Goal: Task Accomplishment & Management: Manage account settings

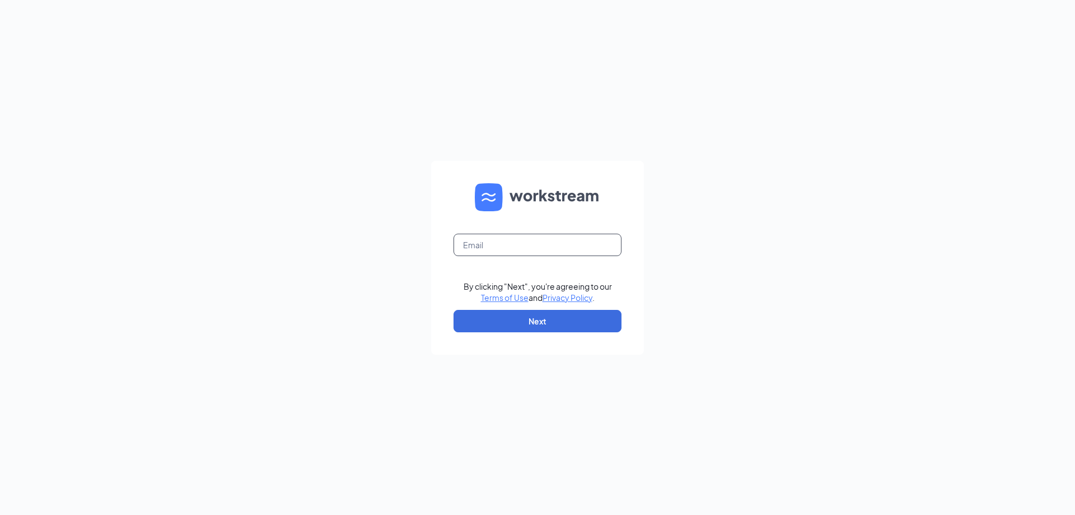
drag, startPoint x: 541, startPoint y: 232, endPoint x: 546, endPoint y: 247, distance: 16.1
click at [541, 235] on form "By clicking "Next", you're agreeing to our Terms of Use and Privacy Policy . Ne…" at bounding box center [537, 258] width 213 height 194
click at [546, 248] on input "text" at bounding box center [538, 244] width 168 height 22
type input "ruder83@gmail.com"
click at [517, 324] on button "Next" at bounding box center [538, 321] width 168 height 22
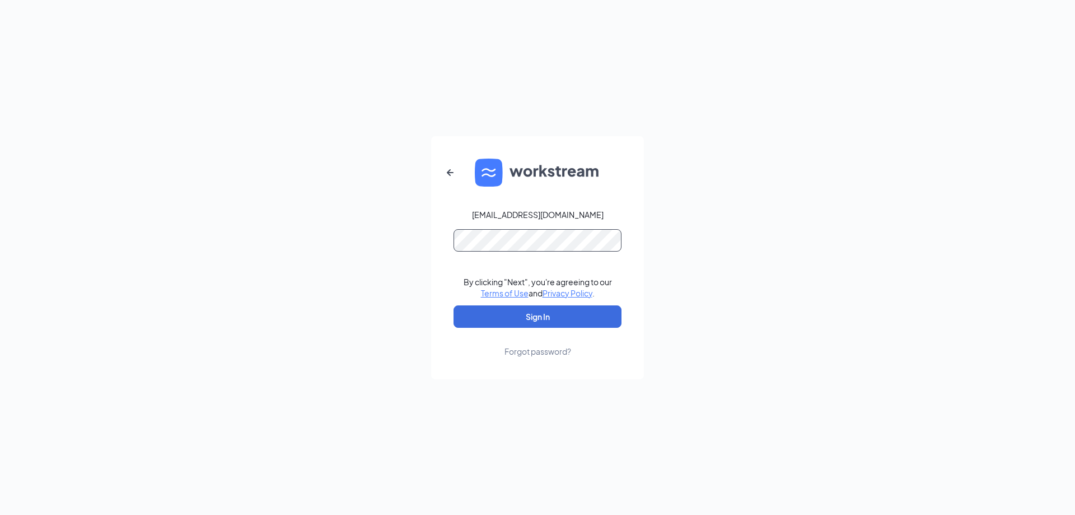
click at [454, 305] on button "Sign In" at bounding box center [538, 316] width 168 height 22
click at [454, 305] on button "submit" at bounding box center [538, 316] width 168 height 22
click at [595, 312] on button "Sign In" at bounding box center [538, 316] width 168 height 22
click at [334, 245] on div "ruder83@gmail.com Credential mismatches. By clicking "Next", you're agreeing to…" at bounding box center [537, 257] width 1075 height 515
click at [454, 305] on button "Sign In" at bounding box center [538, 316] width 168 height 22
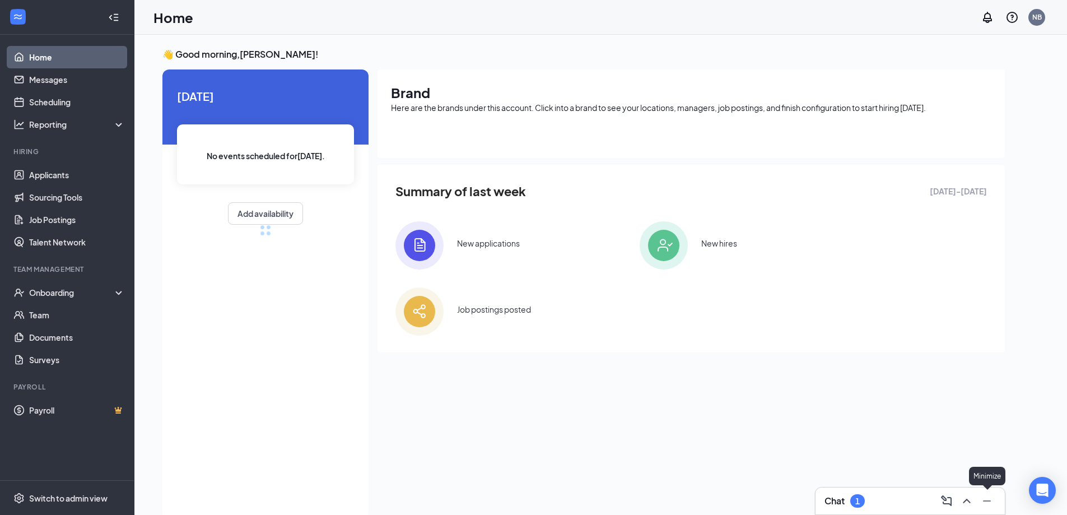
click at [980, 497] on icon "Minimize" at bounding box center [986, 500] width 13 height 13
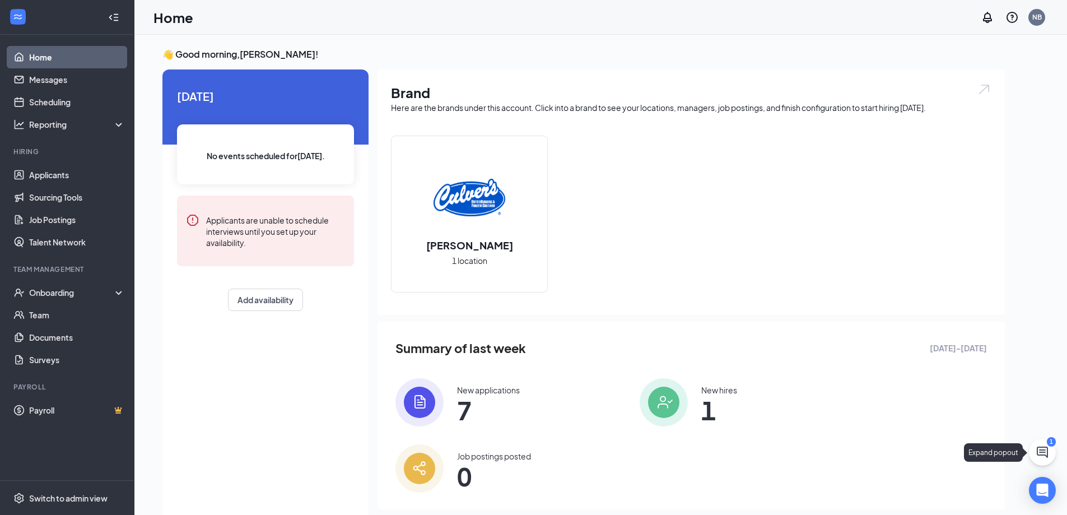
click at [1050, 460] on button at bounding box center [1042, 451] width 27 height 27
click at [961, 496] on icon "ChevronUp" at bounding box center [966, 500] width 13 height 13
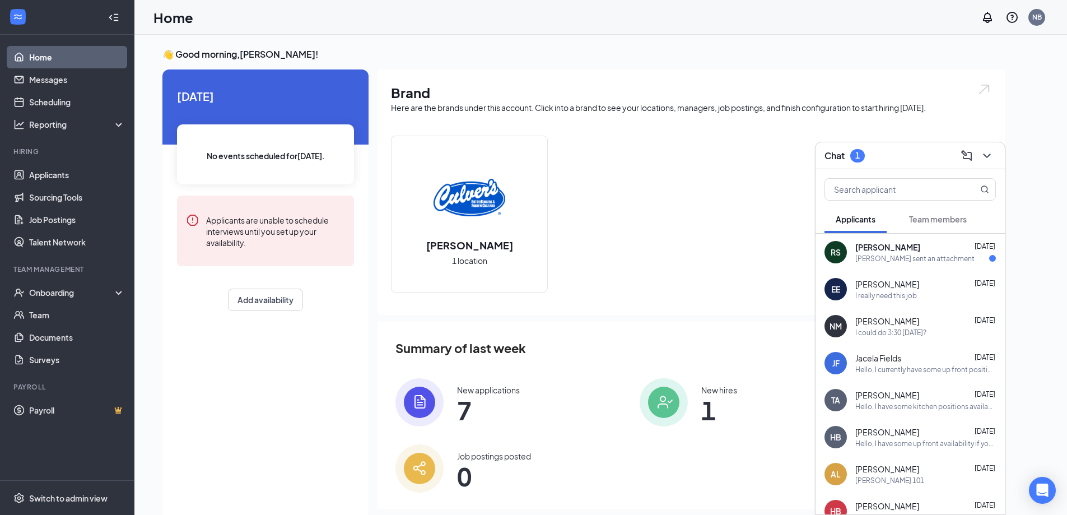
click at [417, 400] on img at bounding box center [419, 402] width 48 height 48
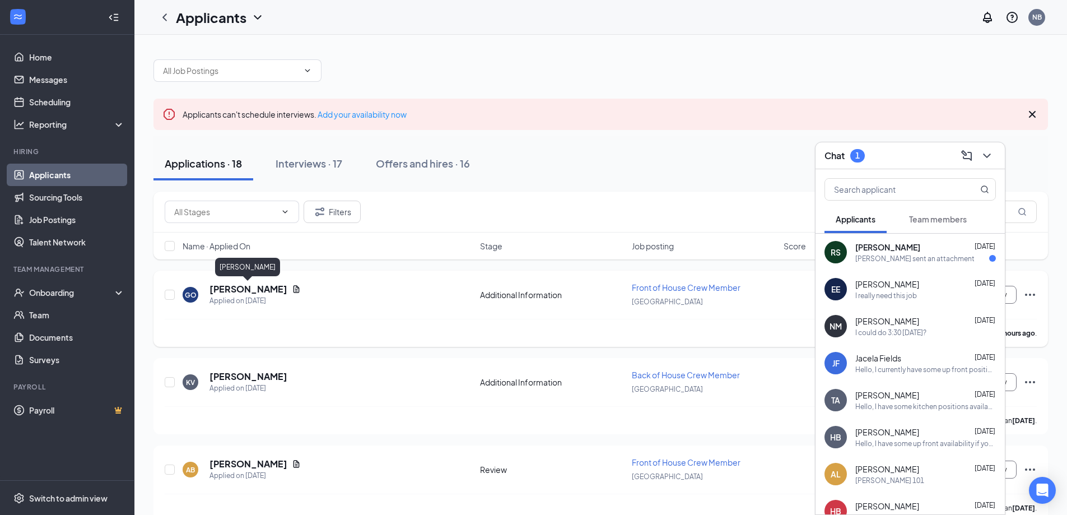
click at [251, 288] on h5 "Grady O’Rourke" at bounding box center [248, 289] width 78 height 12
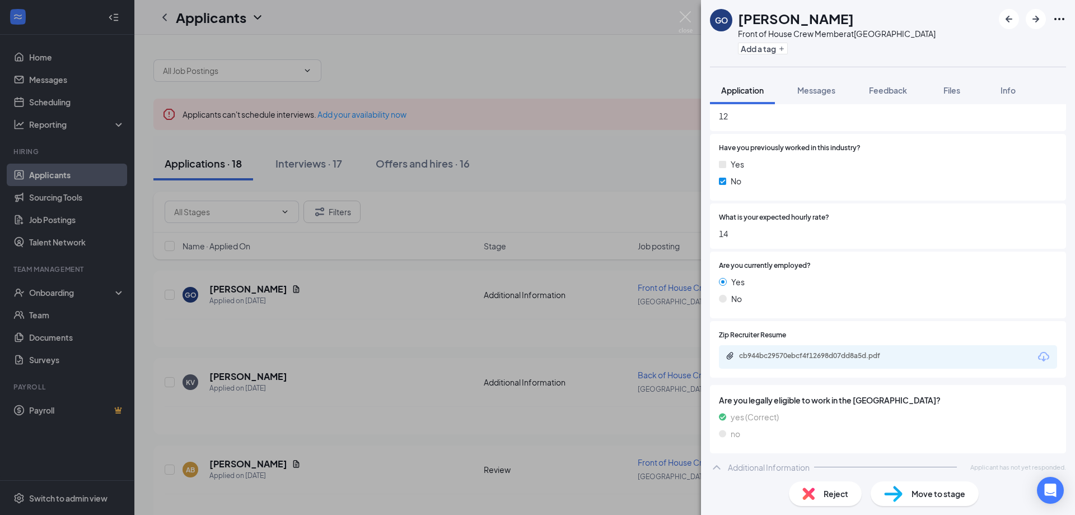
scroll to position [522, 0]
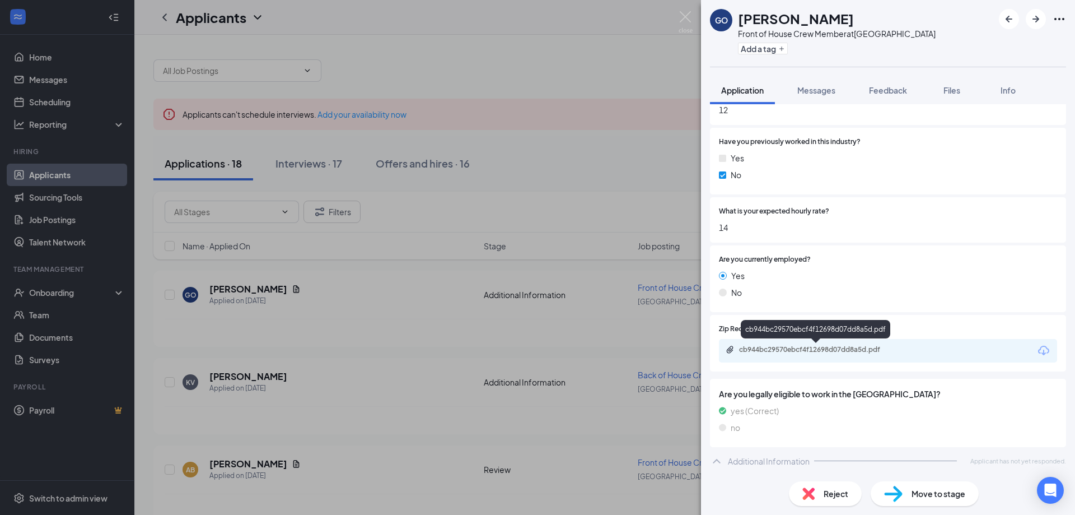
click at [828, 354] on div "cb944bc29570ebcf4f12698d07dd8a5d.pdf" at bounding box center [817, 349] width 157 height 9
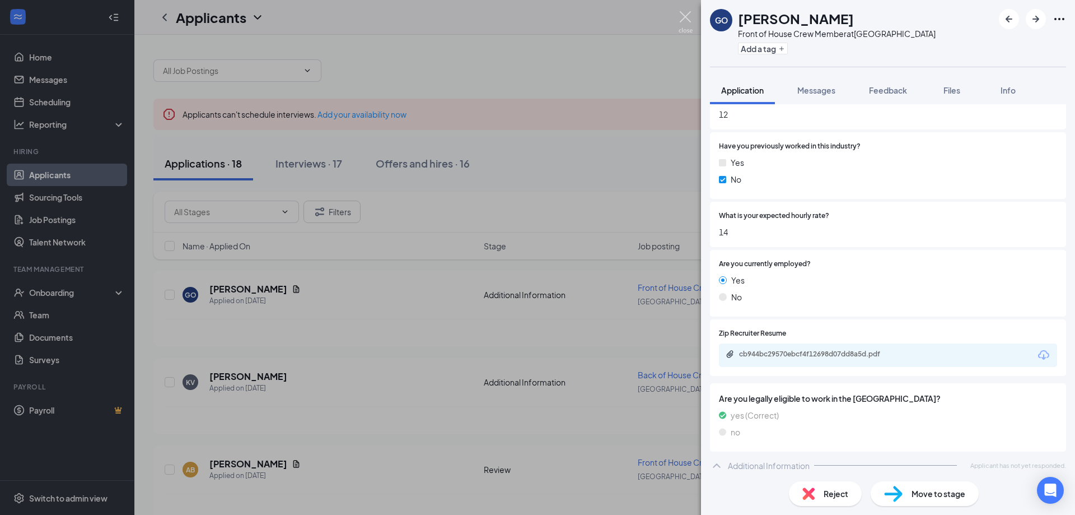
drag, startPoint x: 685, startPoint y: 14, endPoint x: 705, endPoint y: 88, distance: 77.1
click at [686, 14] on img at bounding box center [686, 22] width 14 height 22
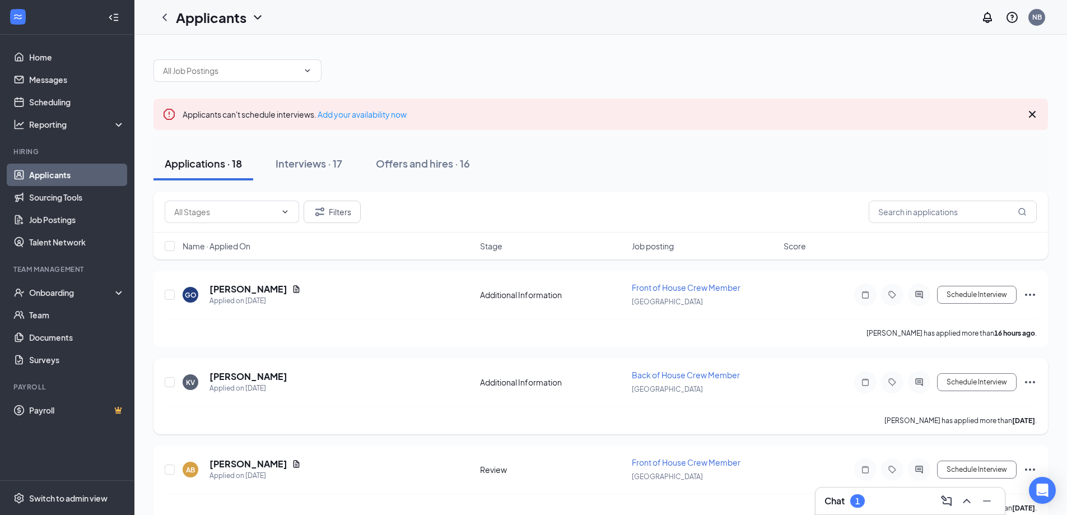
click at [671, 377] on span "Back of House Crew Member" at bounding box center [686, 375] width 108 height 10
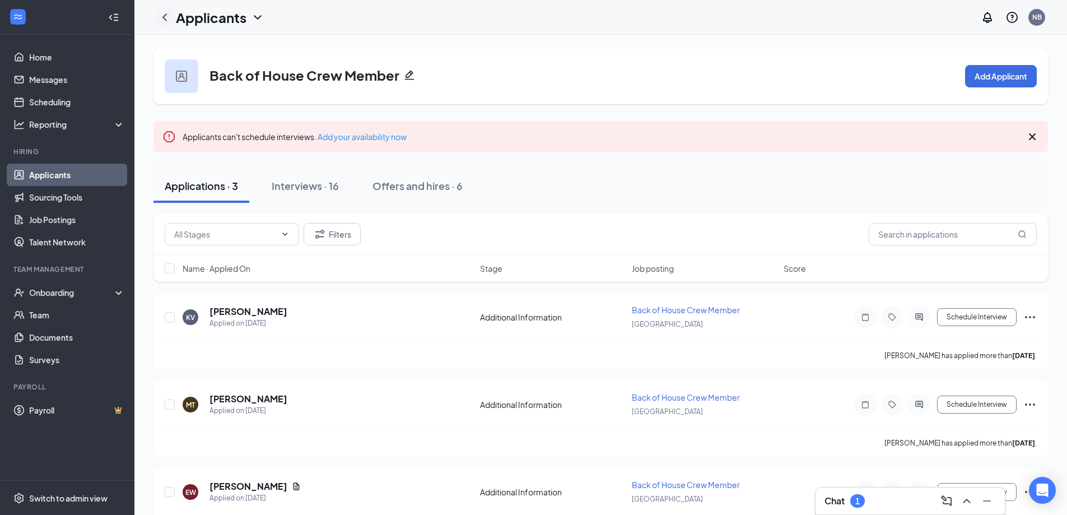
drag, startPoint x: 177, startPoint y: 5, endPoint x: 167, endPoint y: 10, distance: 11.3
click at [177, 4] on div "Applicants NB" at bounding box center [600, 17] width 932 height 35
click at [160, 16] on icon "ChevronLeft" at bounding box center [164, 17] width 13 height 13
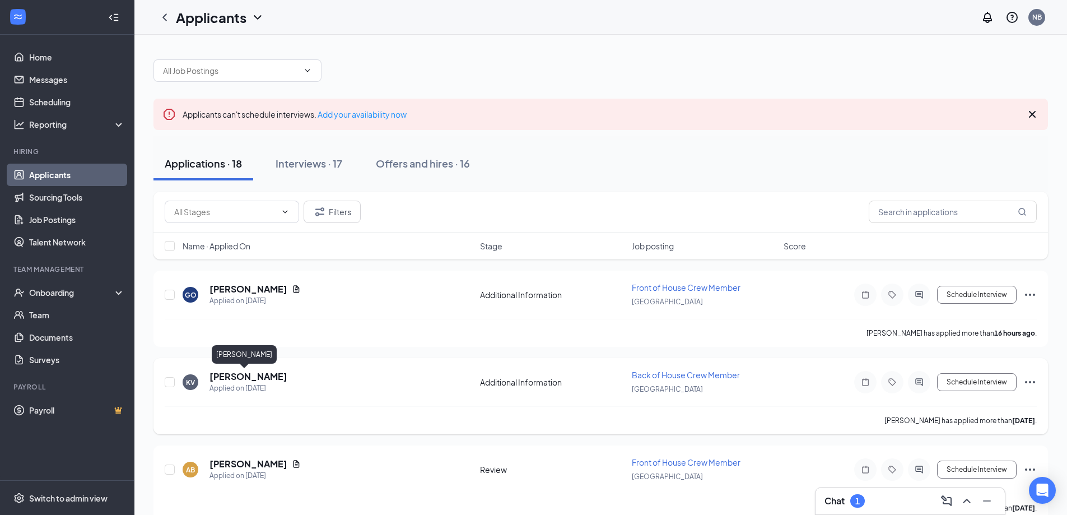
click at [229, 384] on div "Applied on Aug 23" at bounding box center [248, 387] width 78 height 11
click at [226, 376] on h5 "Katie Viste" at bounding box center [248, 376] width 78 height 12
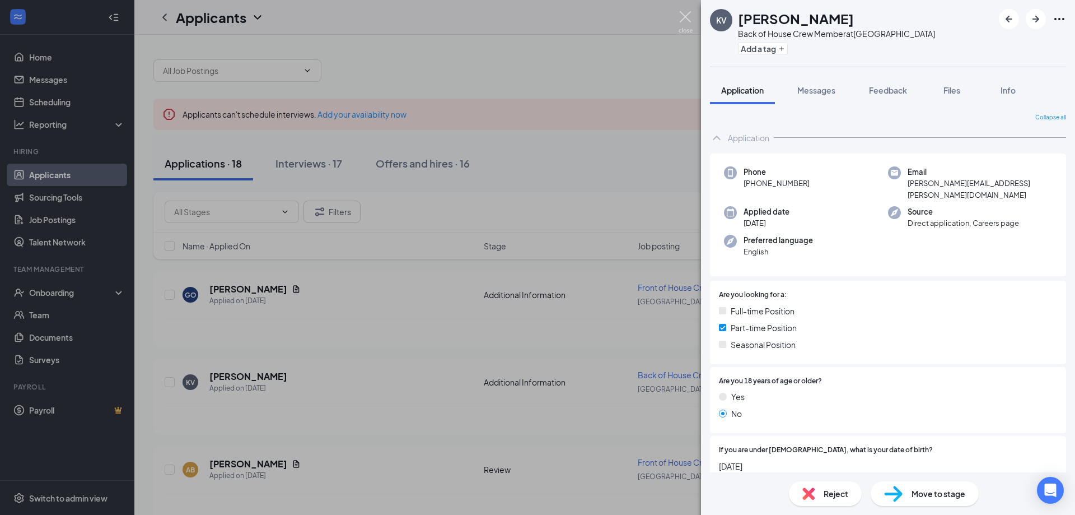
click at [689, 12] on img at bounding box center [686, 22] width 14 height 22
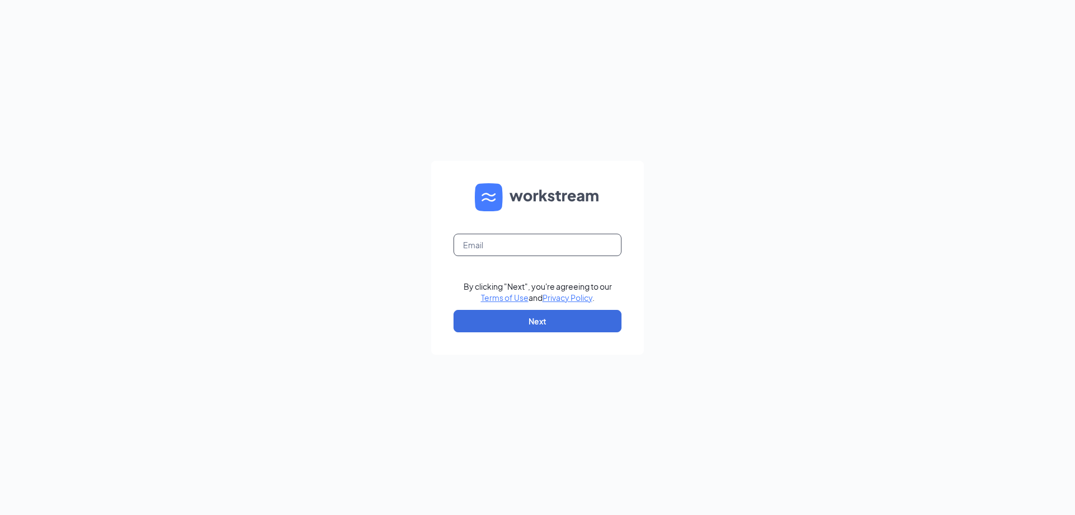
click at [585, 250] on input "text" at bounding box center [538, 244] width 168 height 22
type input "ruder83@gmail.com"
drag, startPoint x: 515, startPoint y: 312, endPoint x: 528, endPoint y: 315, distance: 13.9
click at [515, 314] on button "Next" at bounding box center [538, 321] width 168 height 22
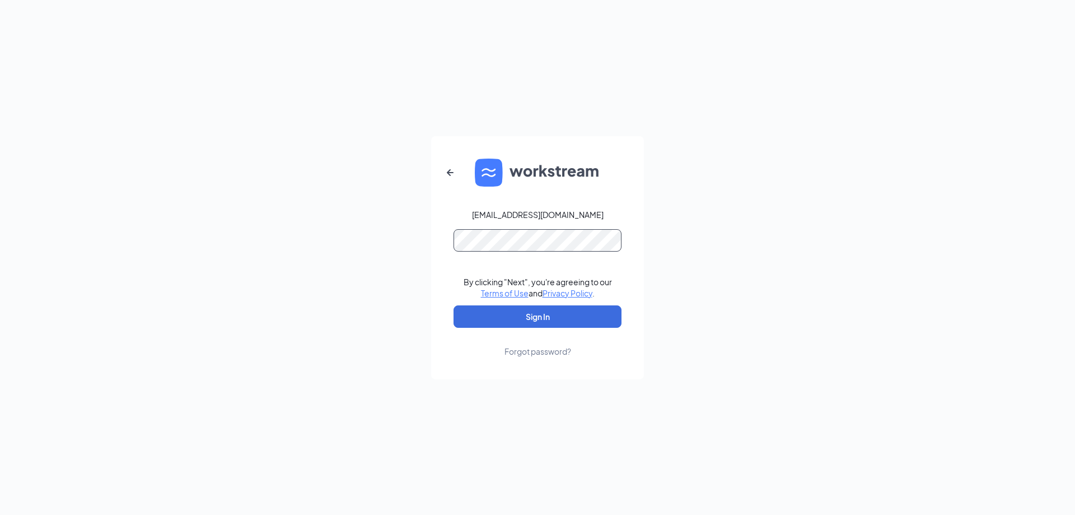
click at [454, 305] on button "Sign In" at bounding box center [538, 316] width 168 height 22
click at [574, 318] on button "Sign In" at bounding box center [538, 316] width 168 height 22
click at [266, 280] on div "ruder83@gmail.com Credential mismatches. By clicking "Next", you're agreeing to…" at bounding box center [537, 257] width 1075 height 515
click at [454, 305] on button "Sign In" at bounding box center [538, 316] width 168 height 22
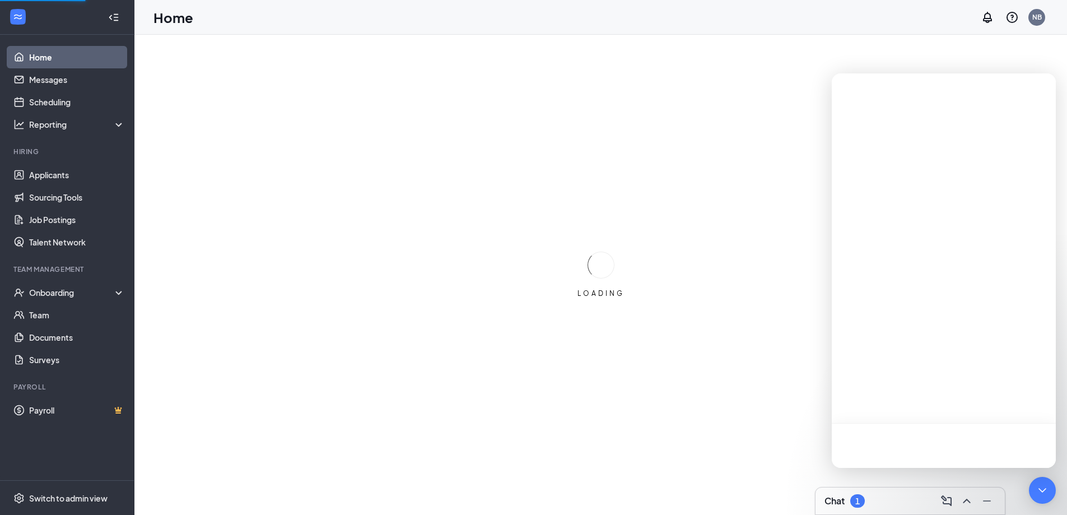
click at [970, 499] on icon "ChevronUp" at bounding box center [966, 500] width 13 height 13
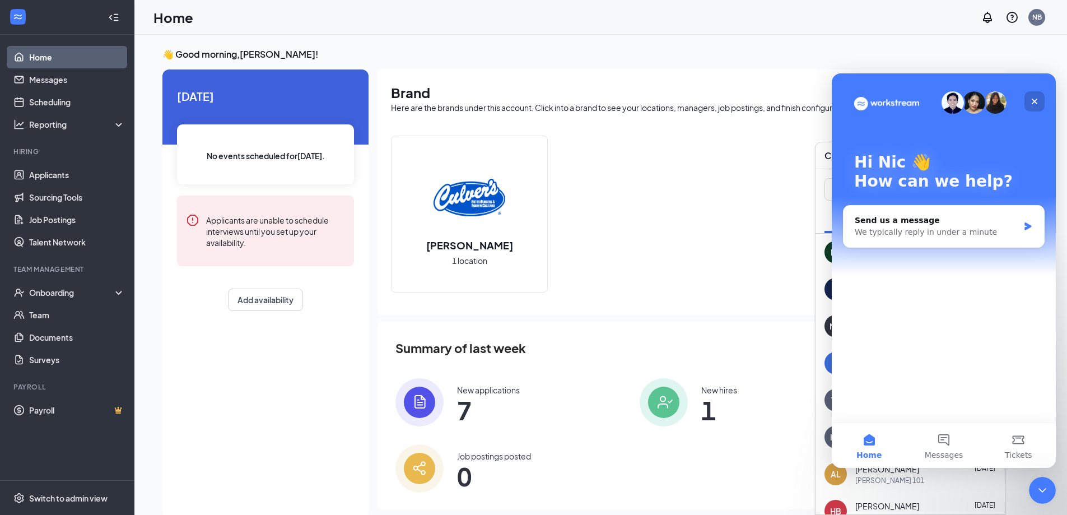
click at [1040, 100] on div "Close" at bounding box center [1034, 101] width 20 height 20
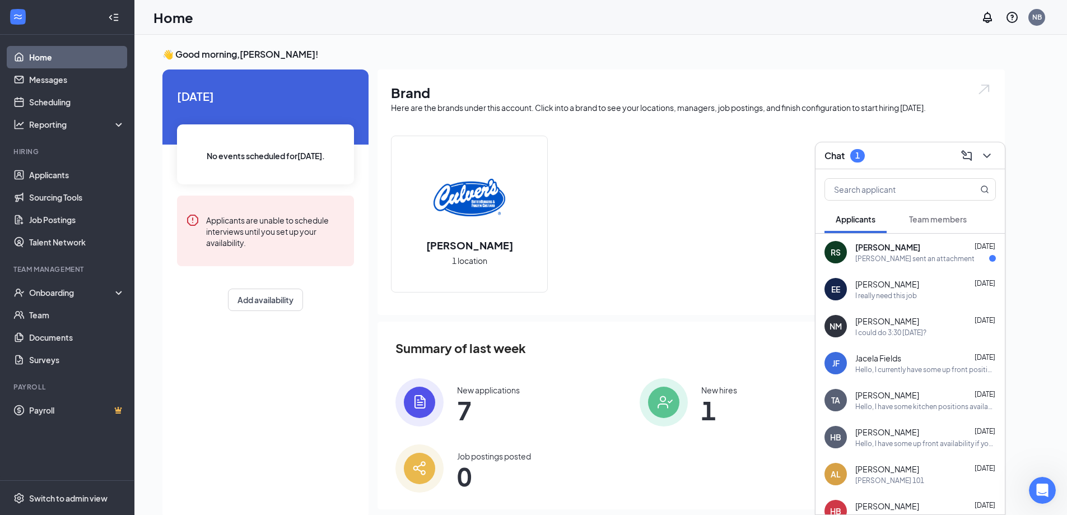
click at [922, 254] on div "[PERSON_NAME] sent an attachment" at bounding box center [914, 259] width 119 height 10
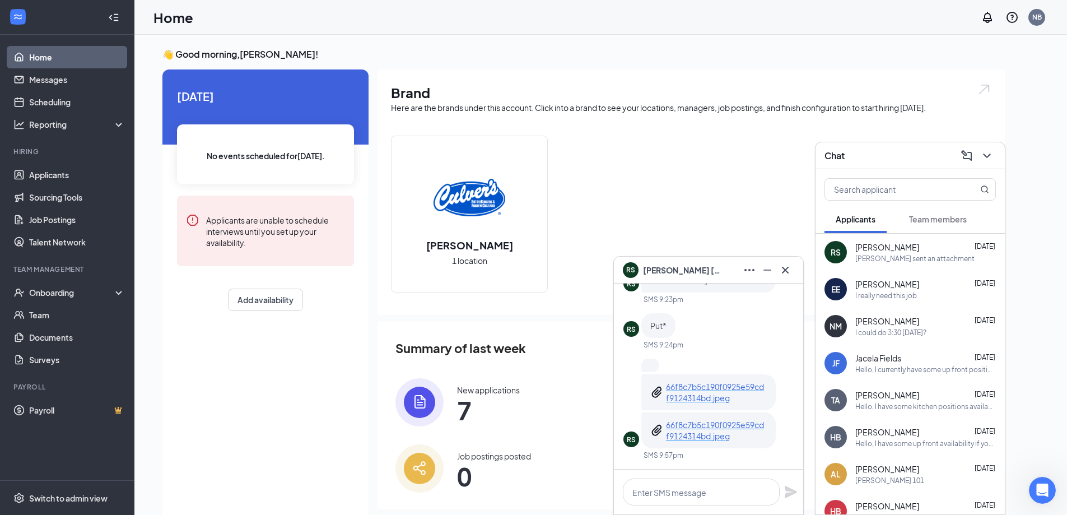
click at [955, 217] on span "Team members" at bounding box center [938, 219] width 58 height 10
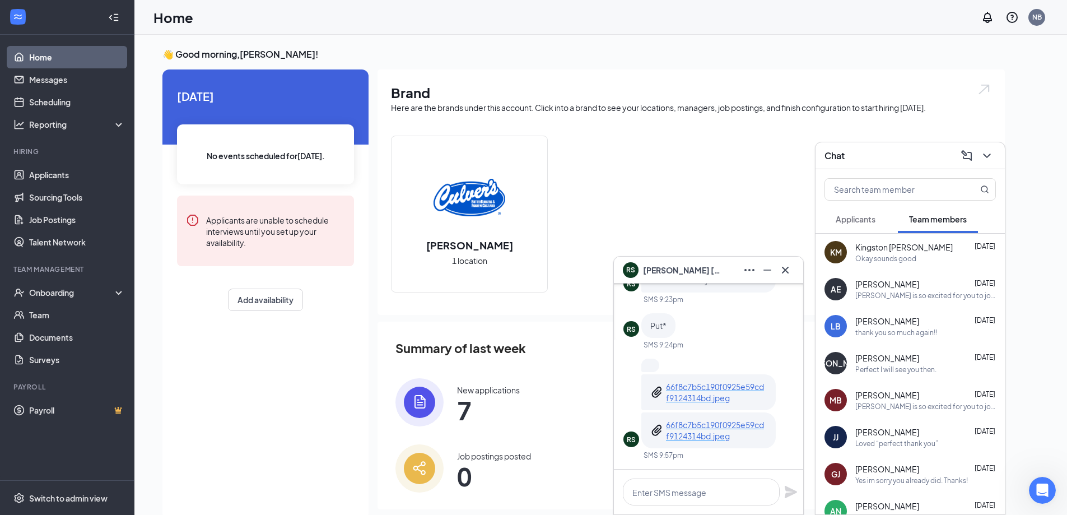
click at [929, 260] on div "Okay sounds good" at bounding box center [925, 259] width 141 height 10
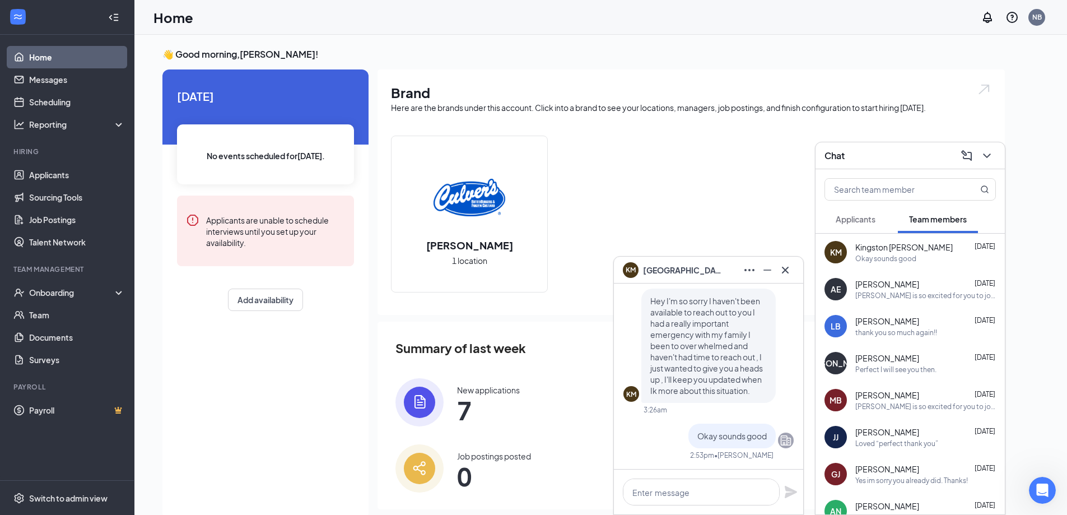
click at [856, 215] on span "Applicants" at bounding box center [855, 219] width 40 height 10
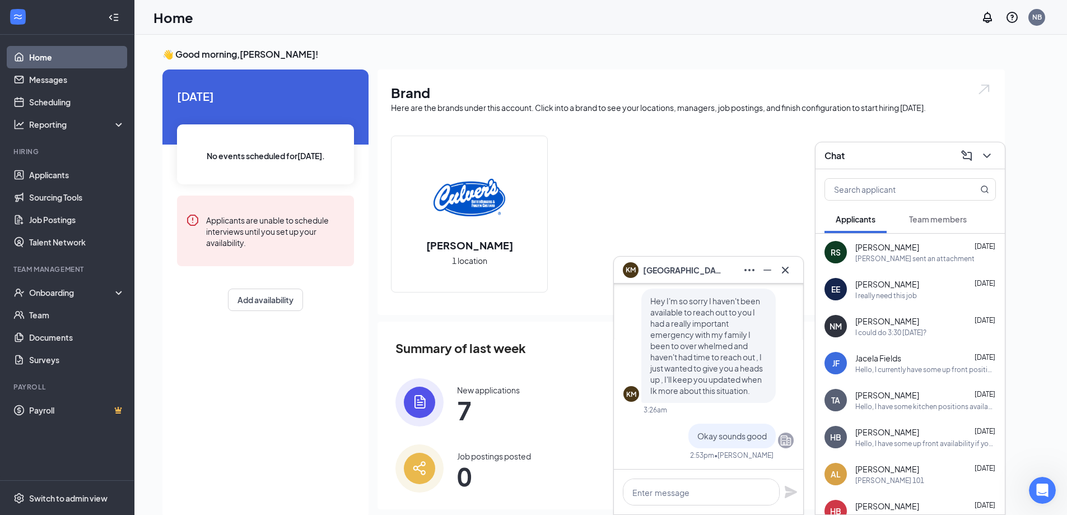
click at [912, 296] on div "I really need this job" at bounding box center [886, 296] width 62 height 10
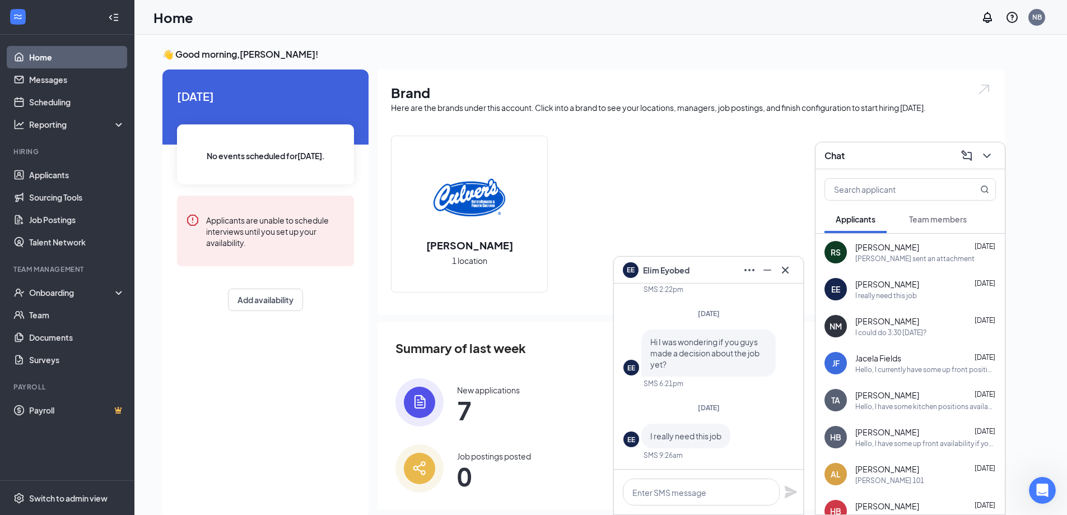
click at [875, 292] on div "I really need this job" at bounding box center [886, 296] width 62 height 10
click at [928, 224] on div "Team members" at bounding box center [938, 218] width 58 height 11
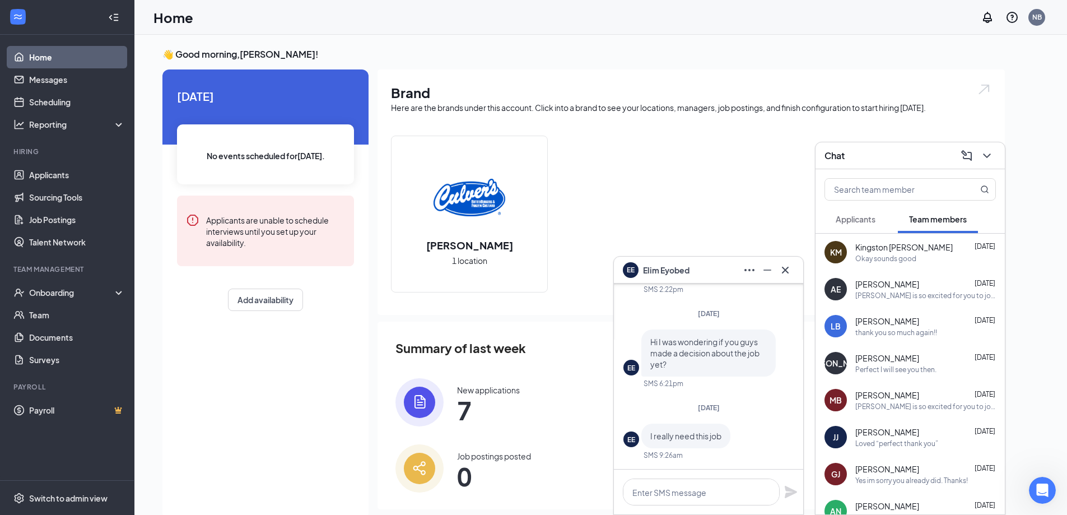
click at [859, 226] on button "Applicants" at bounding box center [855, 219] width 62 height 28
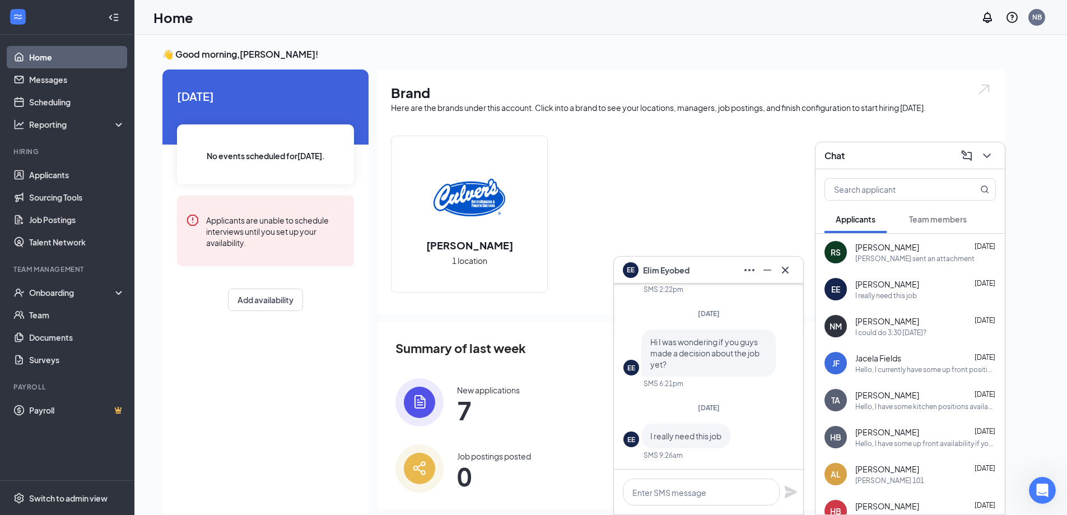
click at [805, 269] on div "[PERSON_NAME] 1 location" at bounding box center [691, 219] width 600 height 166
click at [929, 214] on span "Team members" at bounding box center [938, 219] width 58 height 10
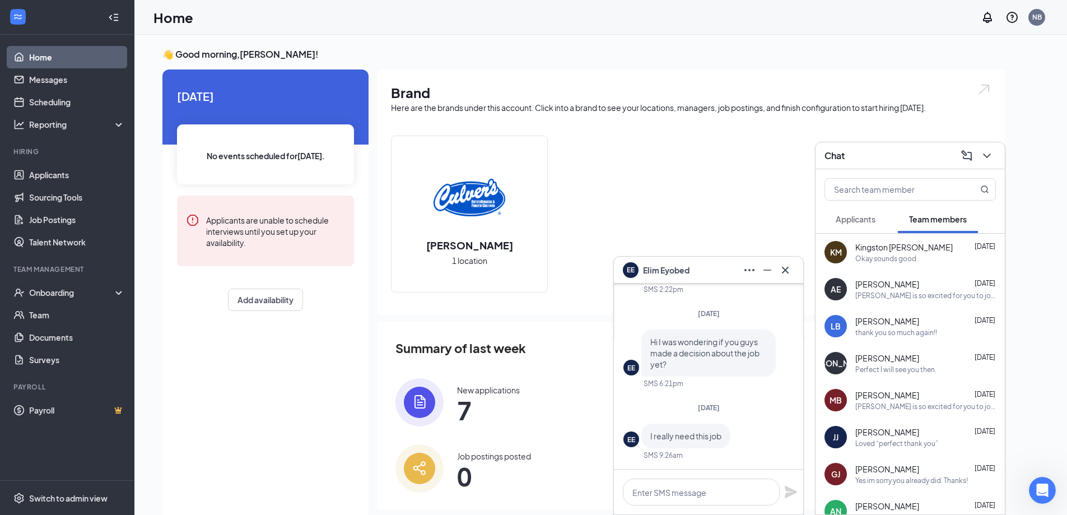
click at [875, 401] on div "[PERSON_NAME] is so excited for you to join our team! Do you know anyone else w…" at bounding box center [925, 406] width 141 height 10
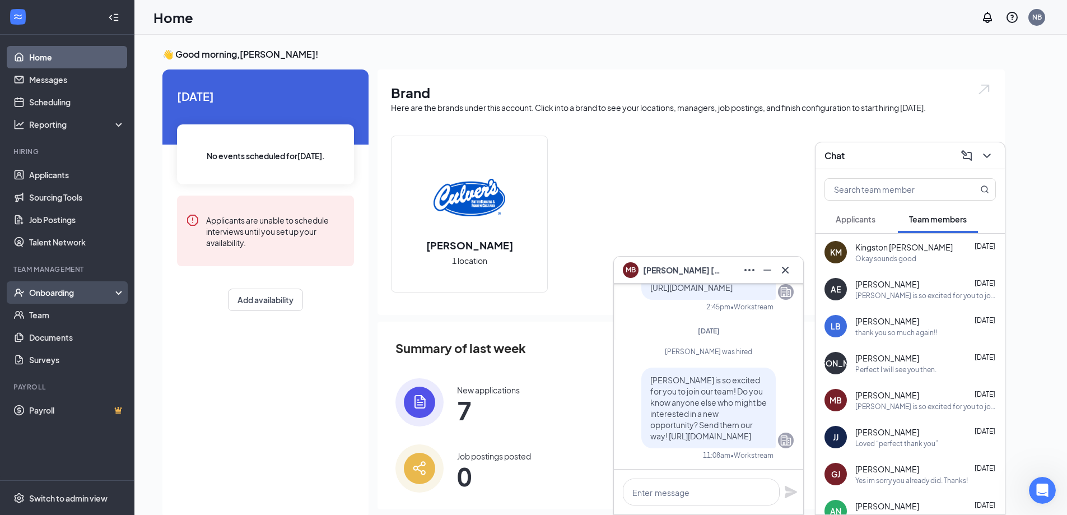
click at [68, 292] on div "Onboarding" at bounding box center [72, 292] width 86 height 11
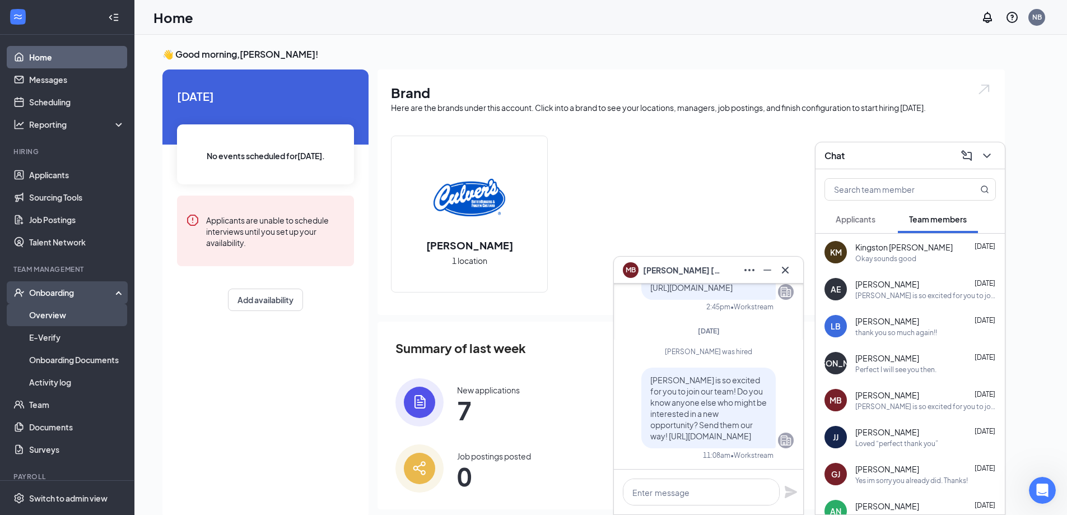
click at [39, 317] on link "Overview" at bounding box center [77, 314] width 96 height 22
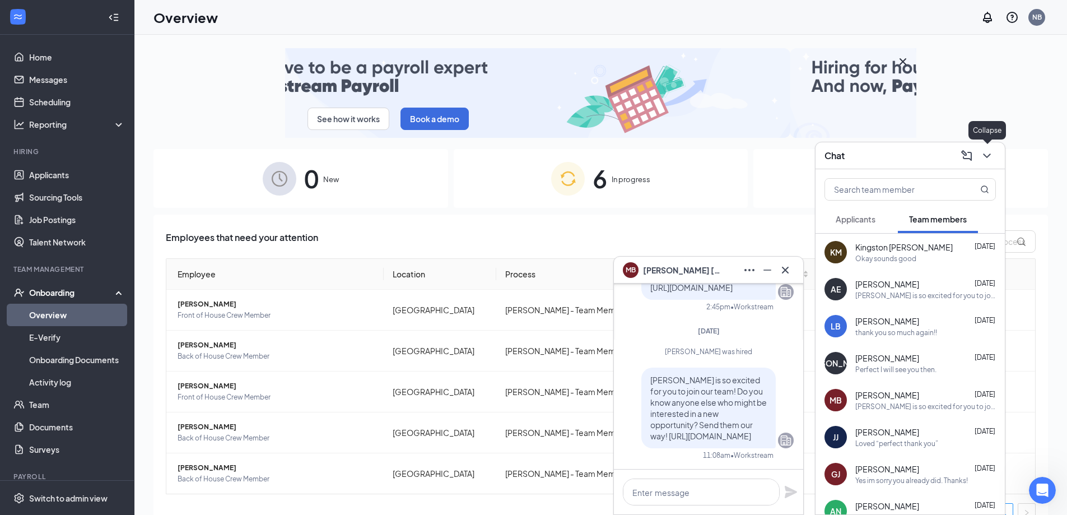
click at [994, 161] on div at bounding box center [985, 156] width 20 height 18
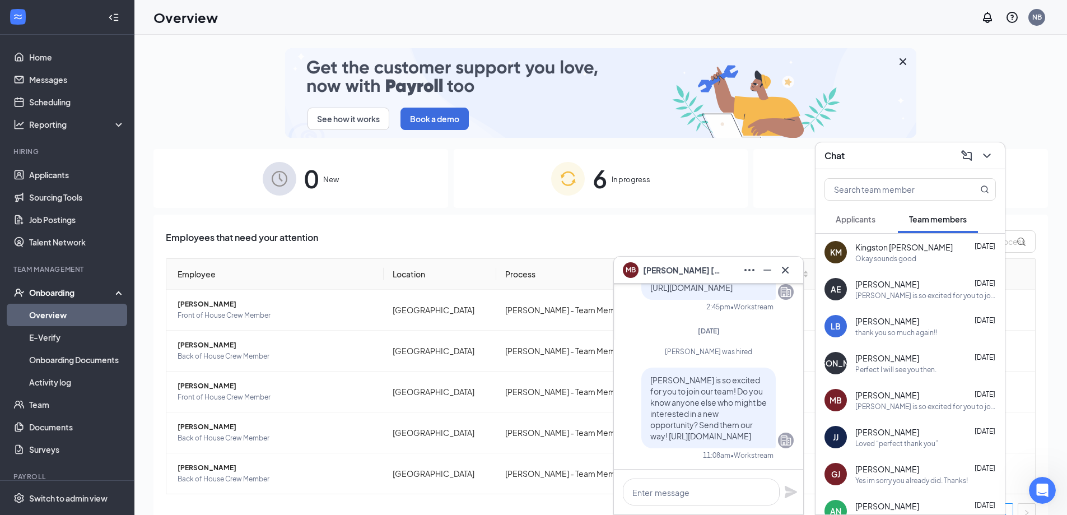
click at [931, 250] on div "Kingston [PERSON_NAME] [DATE]" at bounding box center [925, 246] width 141 height 11
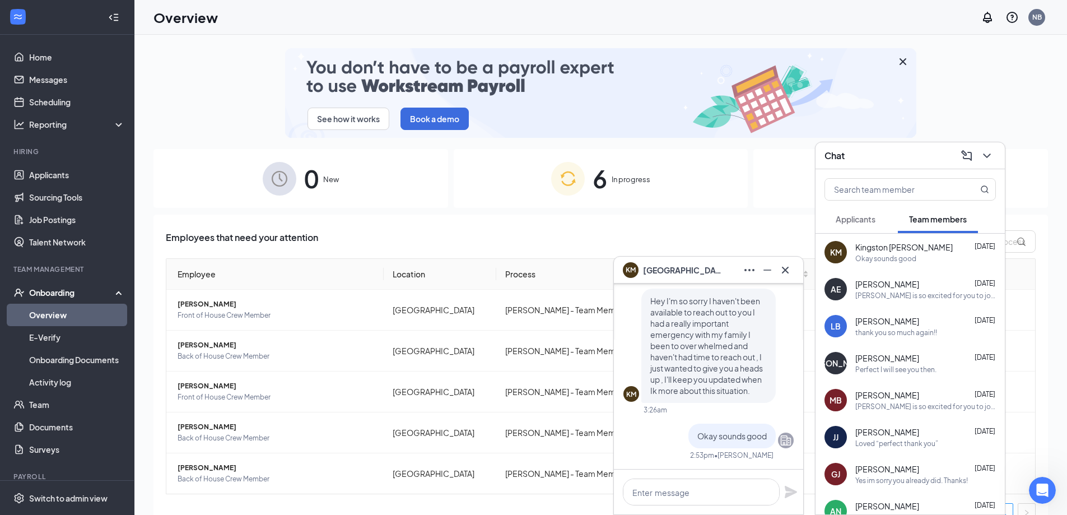
click at [675, 219] on div "Employees that need your attention Employee Location Process Start Date Status …" at bounding box center [600, 387] width 894 height 346
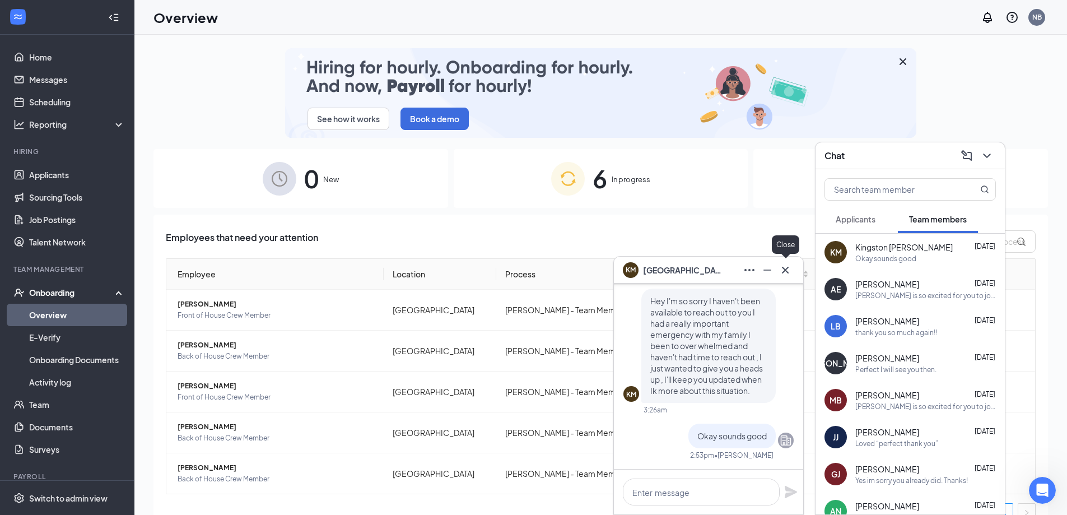
click at [788, 264] on icon "Cross" at bounding box center [784, 269] width 13 height 13
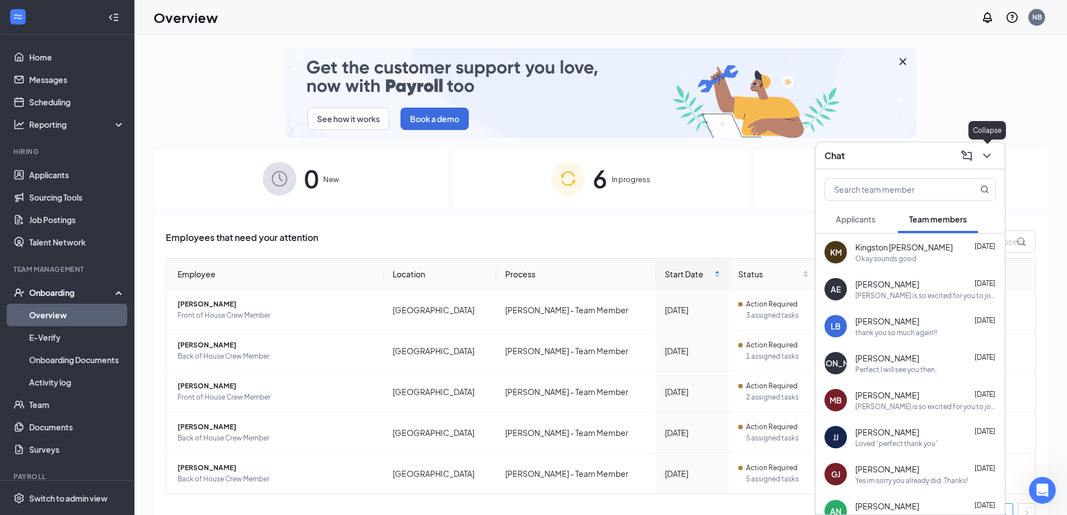
click at [989, 161] on icon "ChevronDown" at bounding box center [986, 155] width 13 height 13
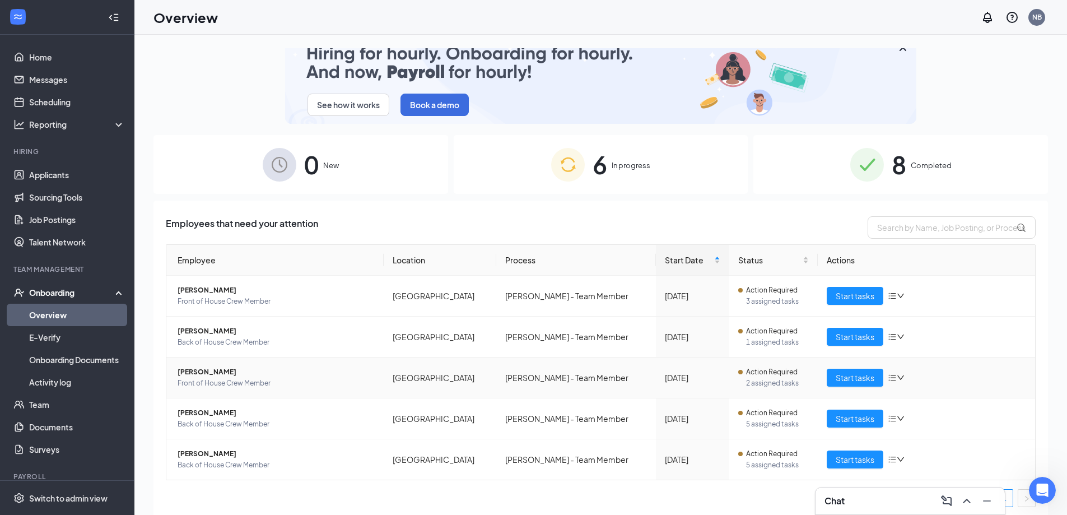
scroll to position [18, 0]
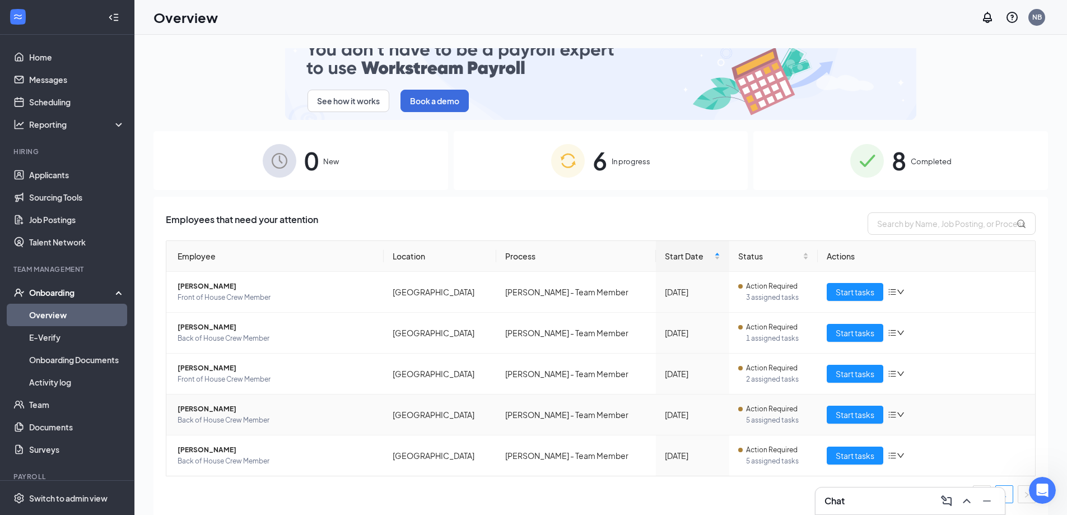
click at [819, 417] on td "Start tasks" at bounding box center [925, 414] width 217 height 41
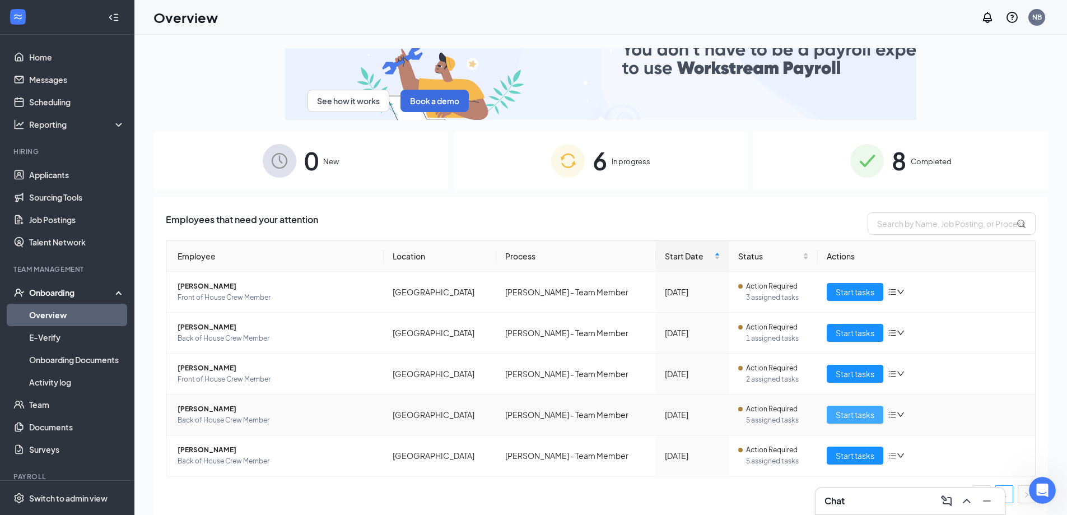
drag, startPoint x: 863, startPoint y: 411, endPoint x: 918, endPoint y: 406, distance: 55.1
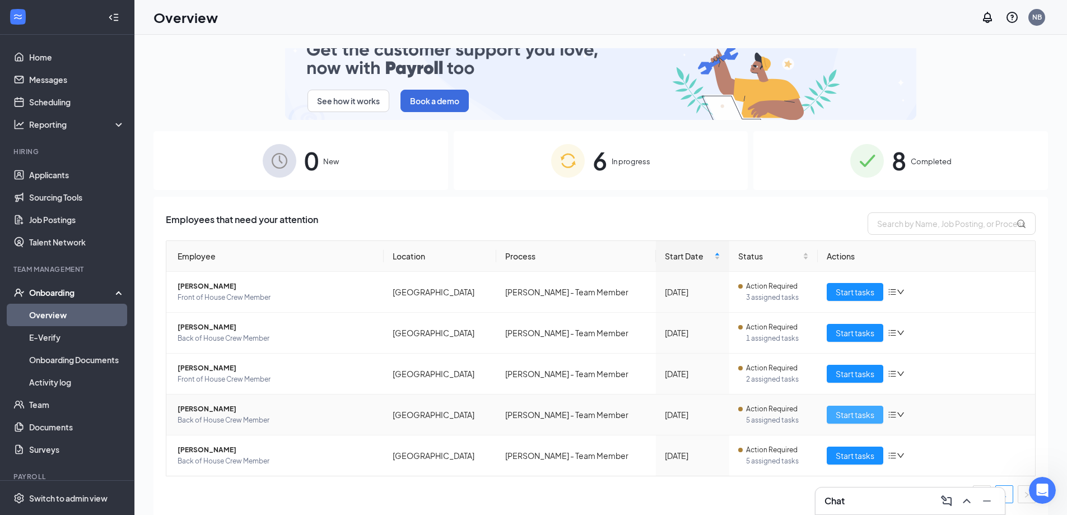
click at [864, 413] on span "Start tasks" at bounding box center [854, 414] width 39 height 12
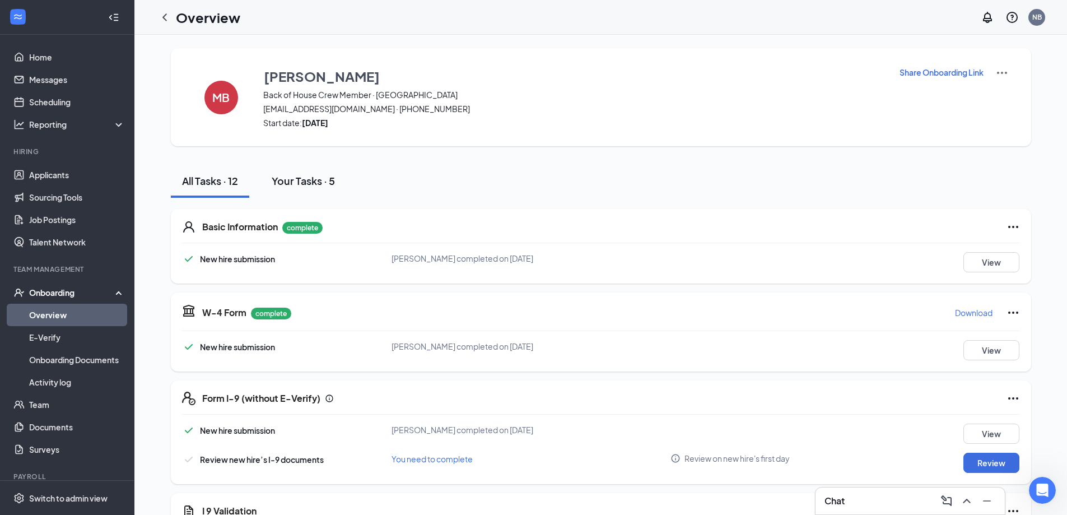
drag, startPoint x: 311, startPoint y: 179, endPoint x: 573, endPoint y: 180, distance: 262.6
click at [311, 179] on div "Your Tasks · 5" at bounding box center [303, 181] width 63 height 14
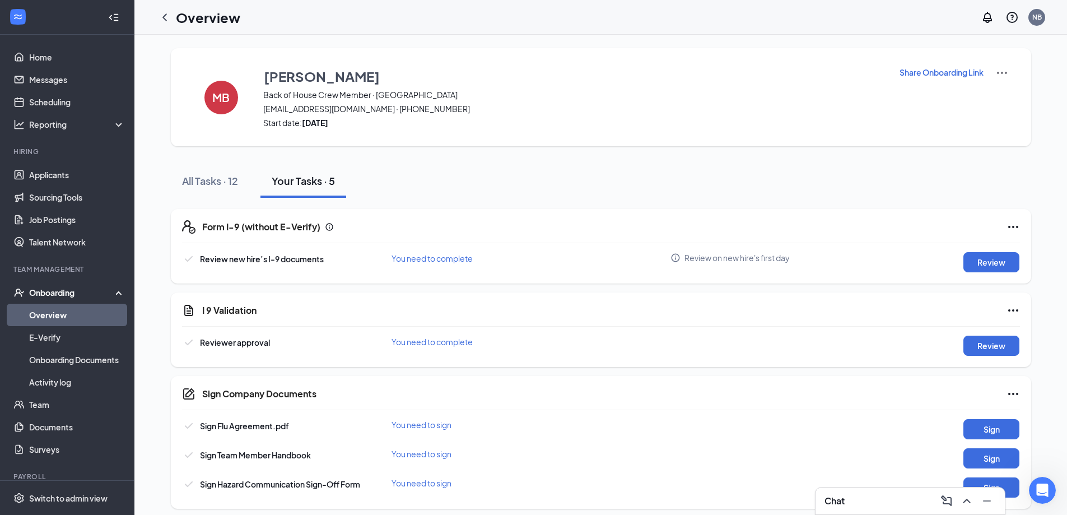
drag, startPoint x: 208, startPoint y: 186, endPoint x: 448, endPoint y: 188, distance: 239.7
click at [213, 187] on div "All Tasks · 12" at bounding box center [210, 181] width 56 height 14
